Goal: Check status: Check status

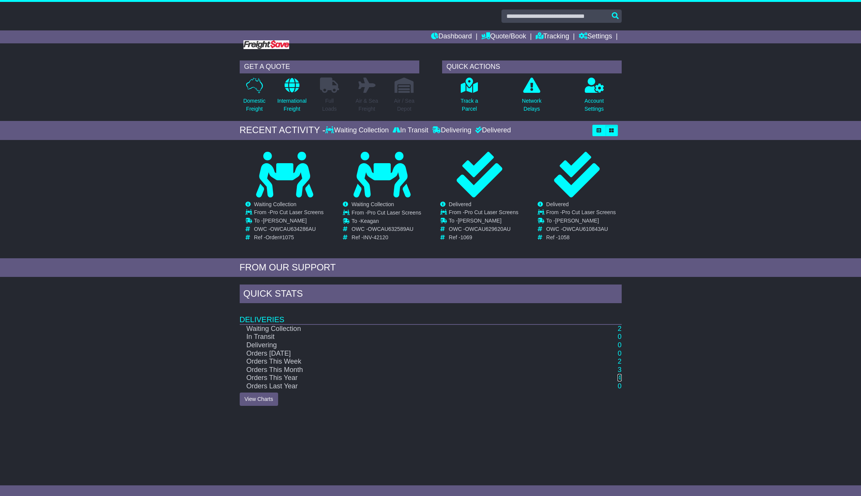
click at [620, 377] on link "4" at bounding box center [620, 378] width 4 height 8
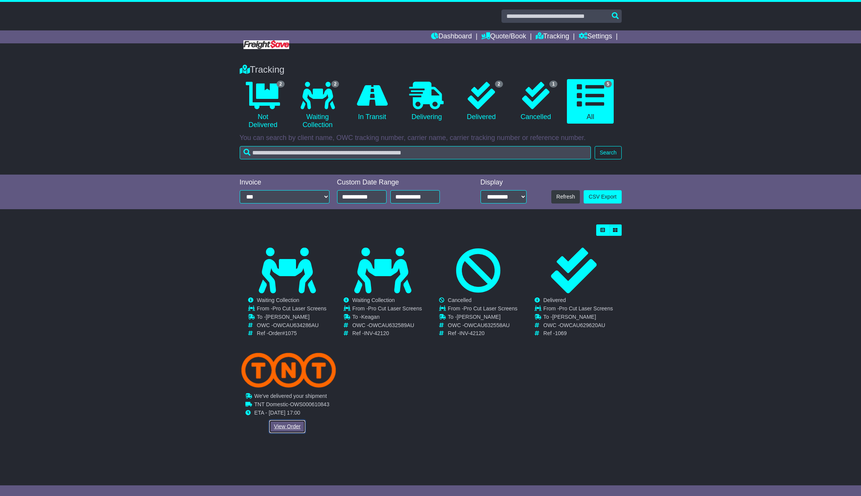
click at [280, 425] on link "View Order" at bounding box center [287, 426] width 37 height 13
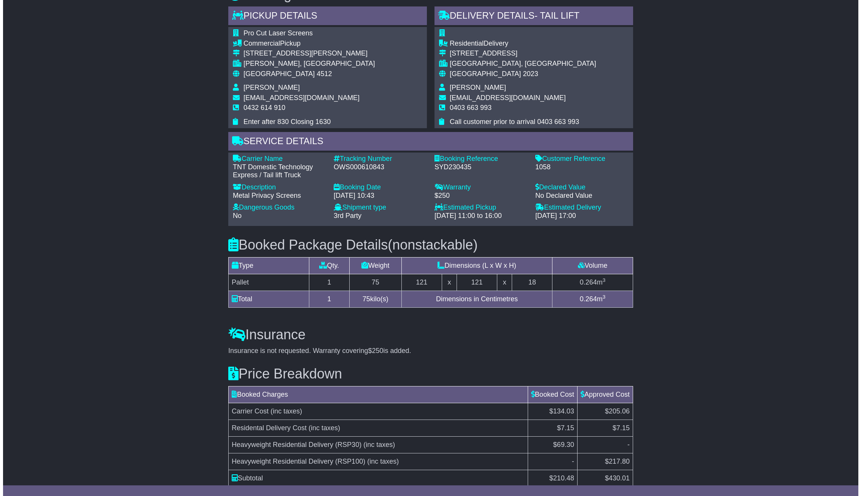
scroll to position [411, 0]
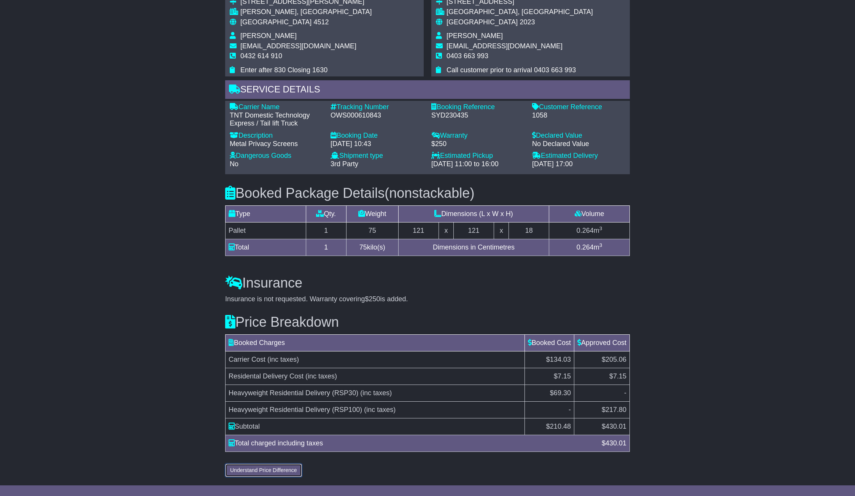
click at [254, 469] on button "Understand Price Difference" at bounding box center [263, 470] width 77 height 13
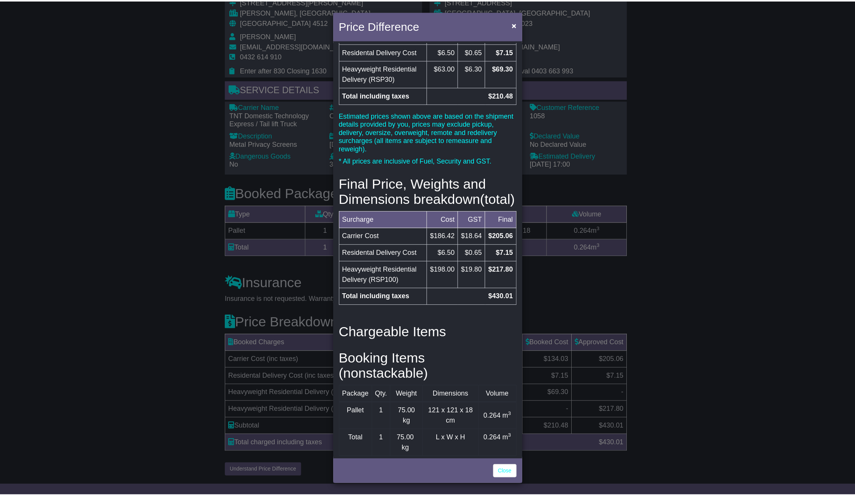
scroll to position [0, 0]
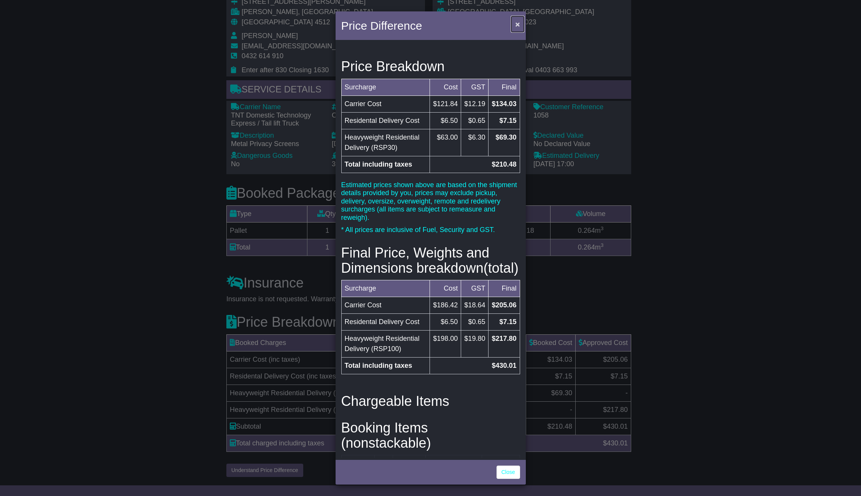
click at [518, 21] on span "×" at bounding box center [517, 24] width 5 height 9
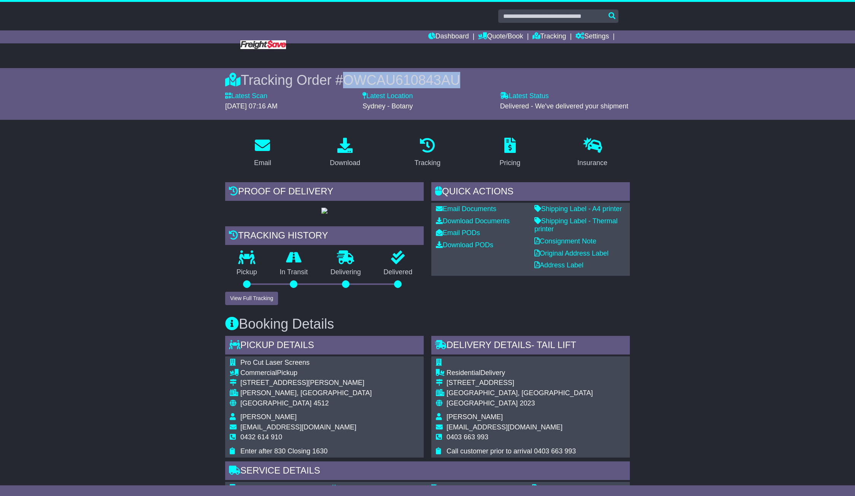
drag, startPoint x: 344, startPoint y: 80, endPoint x: 457, endPoint y: 84, distance: 112.7
click at [457, 84] on div "Tracking Order # OWCAU610843AU" at bounding box center [427, 80] width 405 height 16
copy span "OWCAU610843AU"
click at [655, 137] on div "Email Download Tracking Pricing Insurance" at bounding box center [427, 496] width 855 height 731
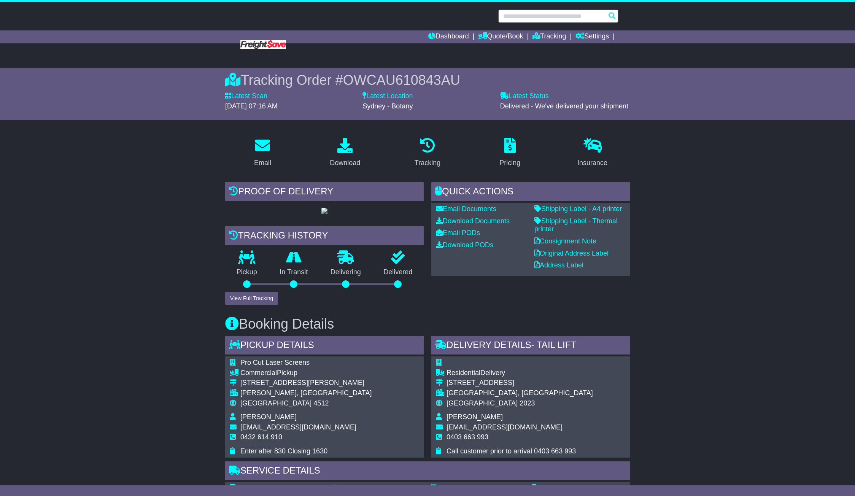
click at [546, 12] on input "text" at bounding box center [559, 16] width 120 height 13
paste input "**********"
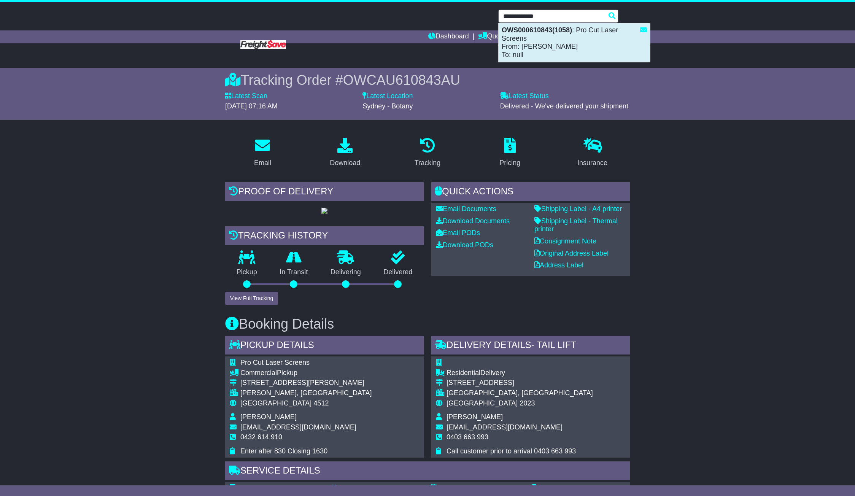
click at [536, 33] on strong "OWS000610843(1058)" at bounding box center [537, 30] width 70 height 8
type input "**********"
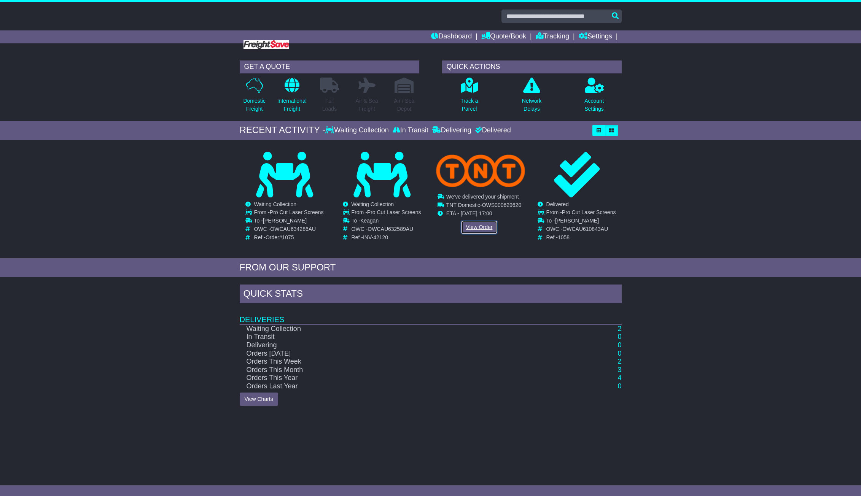
click at [475, 227] on link "View Order" at bounding box center [479, 227] width 37 height 13
